Goal: Task Accomplishment & Management: Manage account settings

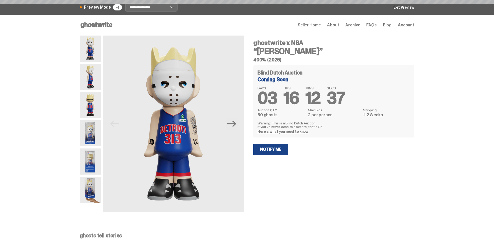
scroll to position [340, 0]
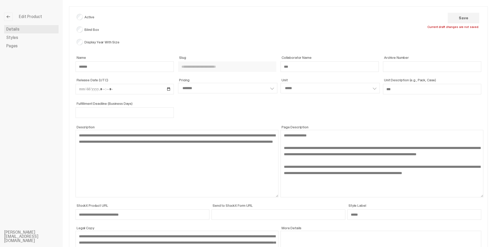
click at [17, 31] on span "Details" at bounding box center [12, 29] width 13 height 4
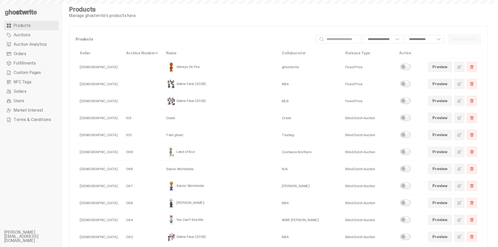
select select
click at [25, 34] on span "Auctions" at bounding box center [22, 35] width 17 height 4
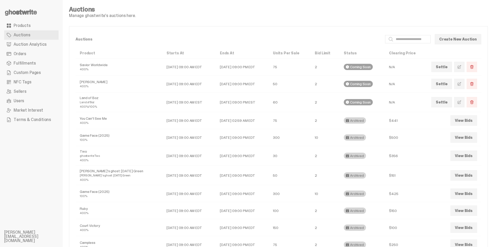
click at [461, 66] on span at bounding box center [459, 67] width 4 height 4
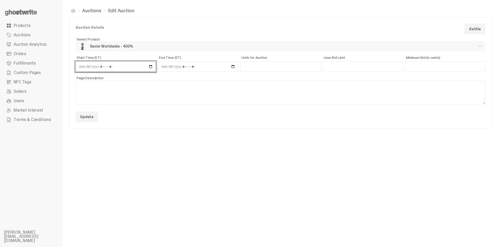
click at [149, 67] on input "Start Time (ET)" at bounding box center [116, 66] width 80 height 10
click at [149, 66] on input "Start Time (ET)" at bounding box center [116, 66] width 80 height 10
type input "**********"
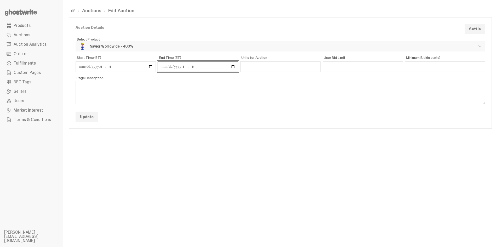
click at [175, 64] on input "End Time (ET)" at bounding box center [198, 66] width 80 height 10
click at [232, 66] on input "End Time (ET)" at bounding box center [198, 66] width 80 height 10
type input "**********"
click at [91, 119] on button "Update" at bounding box center [87, 117] width 22 height 10
click at [232, 67] on input "End Time (ET)" at bounding box center [198, 66] width 80 height 10
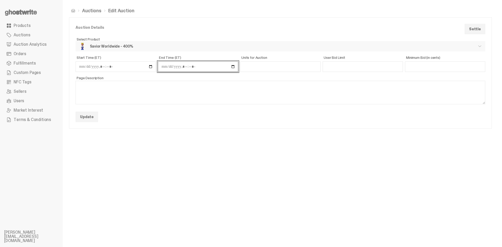
type input "**********"
click at [89, 118] on button "Update" at bounding box center [87, 117] width 22 height 10
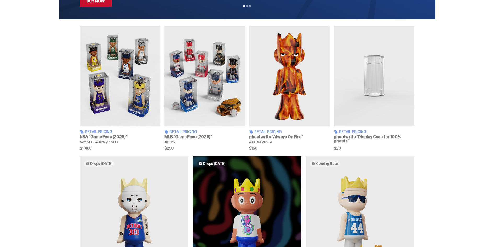
scroll to position [274, 0]
